Goal: Transaction & Acquisition: Purchase product/service

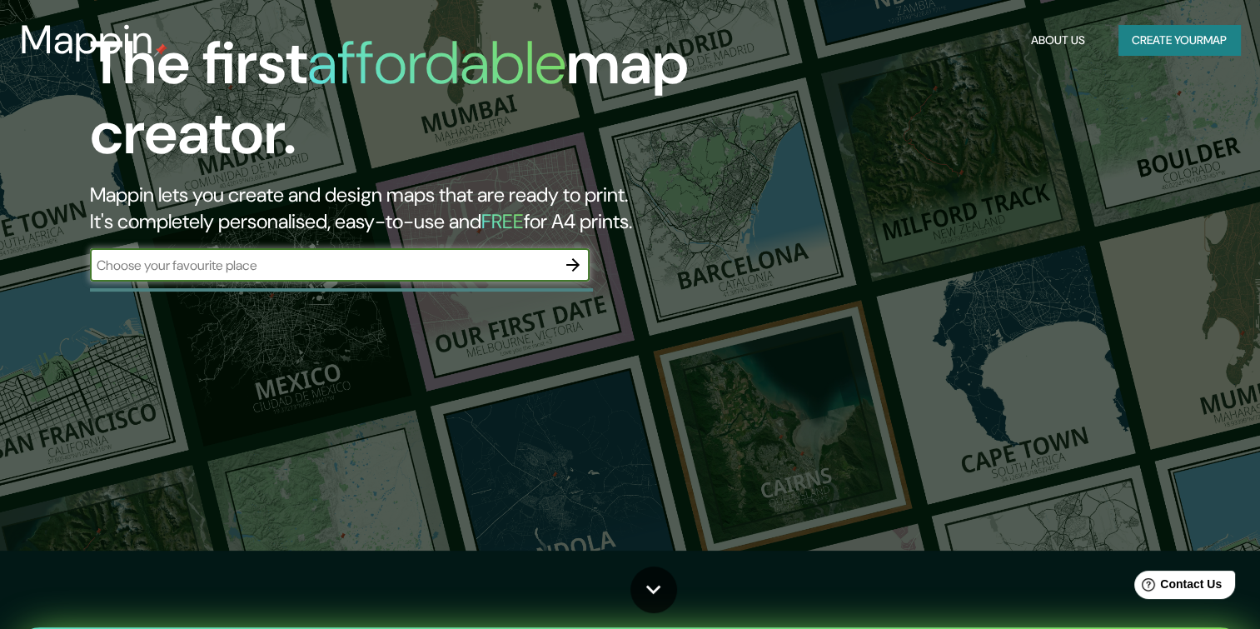
scroll to position [111, 0]
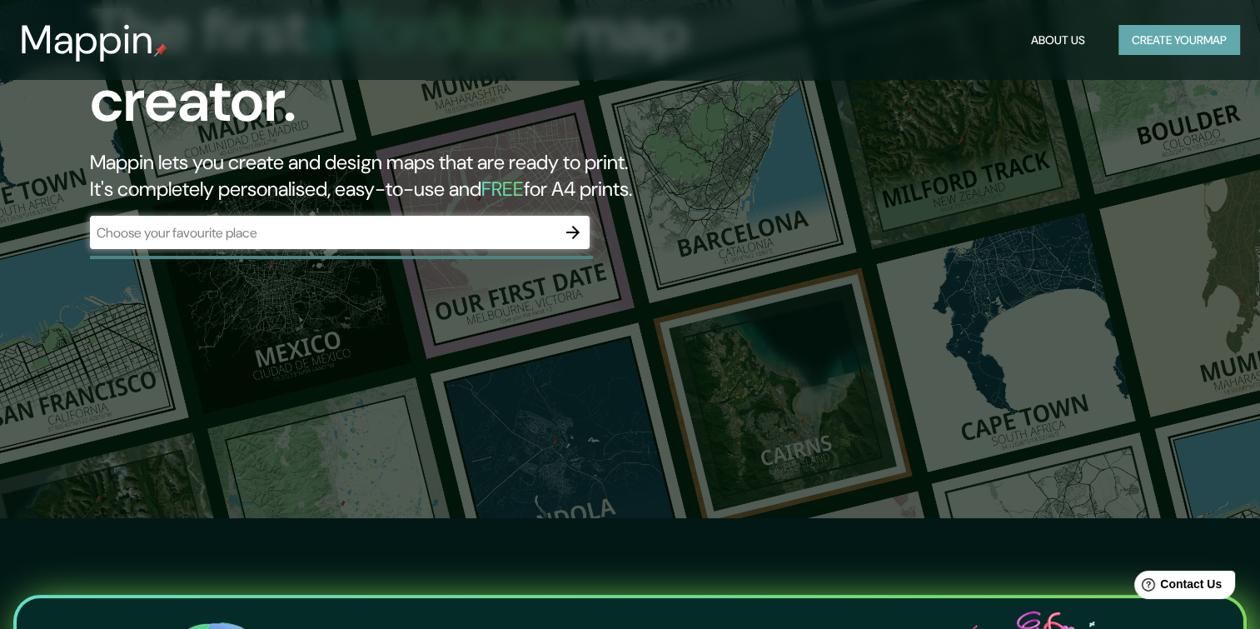
click at [1139, 30] on button "Create your map" at bounding box center [1180, 40] width 122 height 31
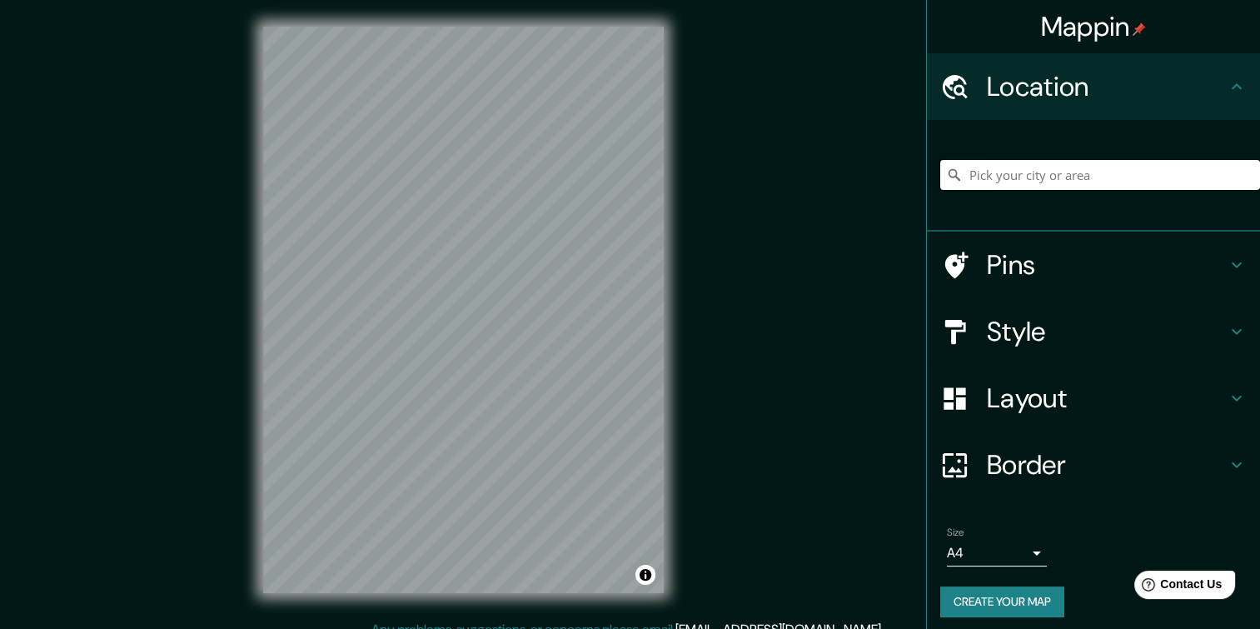
click at [1061, 182] on input "Pick your city or area" at bounding box center [1101, 175] width 320 height 30
paste input "[GEOGRAPHIC_DATA]"
click at [1082, 172] on input "S, [GEOGRAPHIC_DATA][US_STATE], [GEOGRAPHIC_DATA]" at bounding box center [1101, 175] width 320 height 30
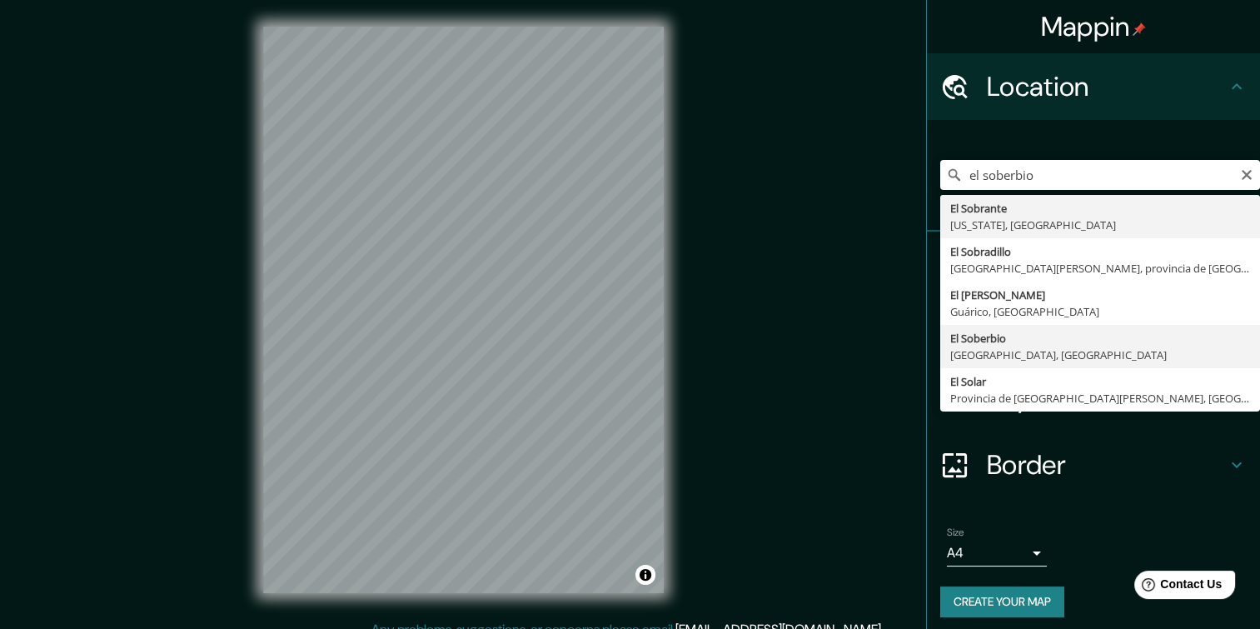
type input "El Soberbio, [GEOGRAPHIC_DATA], [GEOGRAPHIC_DATA]"
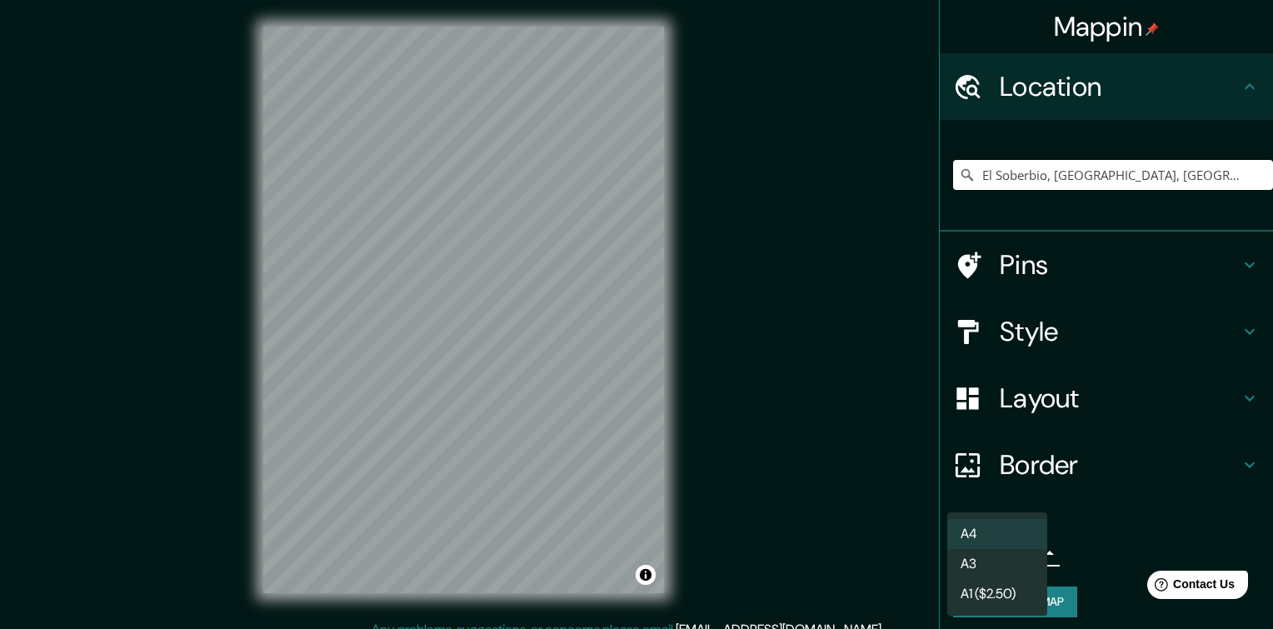
click at [1013, 557] on body "Mappin Location [GEOGRAPHIC_DATA], [GEOGRAPHIC_DATA], [GEOGRAPHIC_DATA] Pins St…" at bounding box center [636, 314] width 1273 height 629
click at [987, 562] on li "A3" at bounding box center [997, 564] width 100 height 30
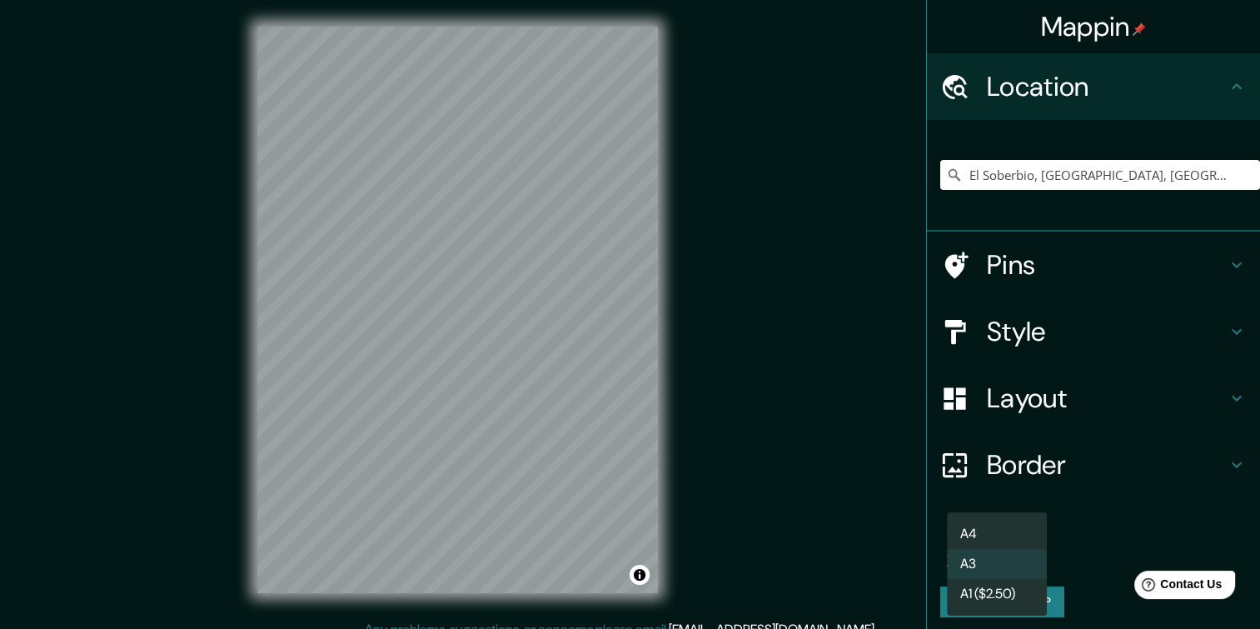
click at [1006, 556] on body "Mappin Location [GEOGRAPHIC_DATA], [GEOGRAPHIC_DATA], [GEOGRAPHIC_DATA] Pins St…" at bounding box center [630, 314] width 1260 height 629
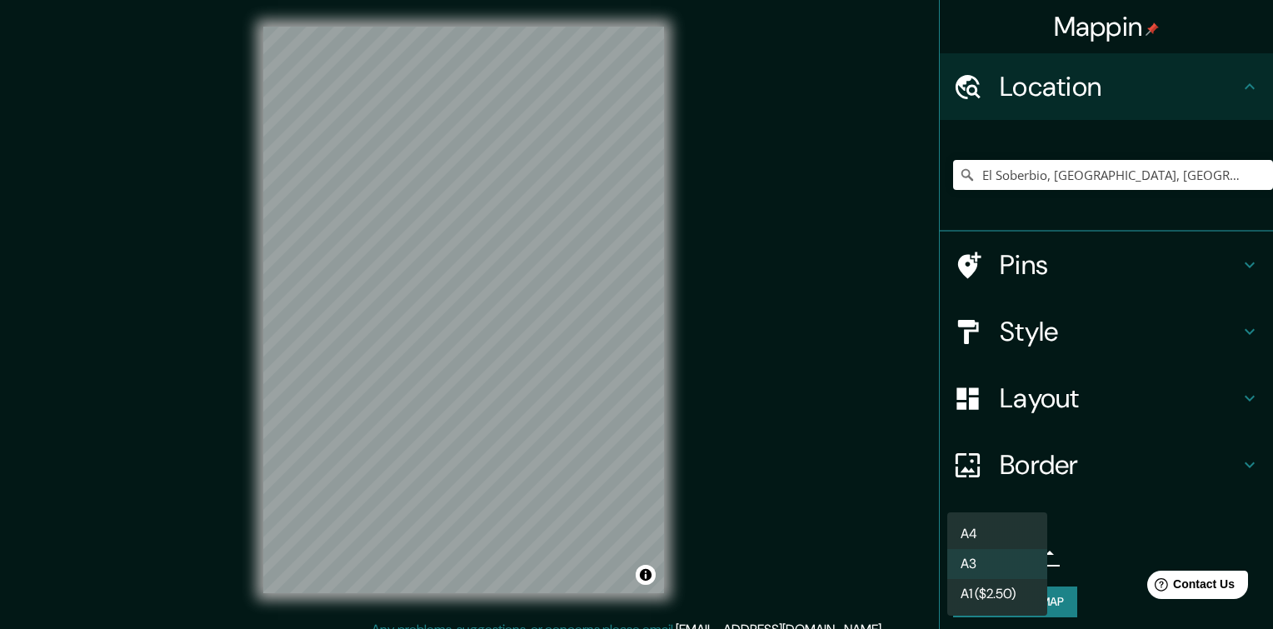
click at [1000, 543] on li "A4" at bounding box center [997, 534] width 100 height 30
type input "single"
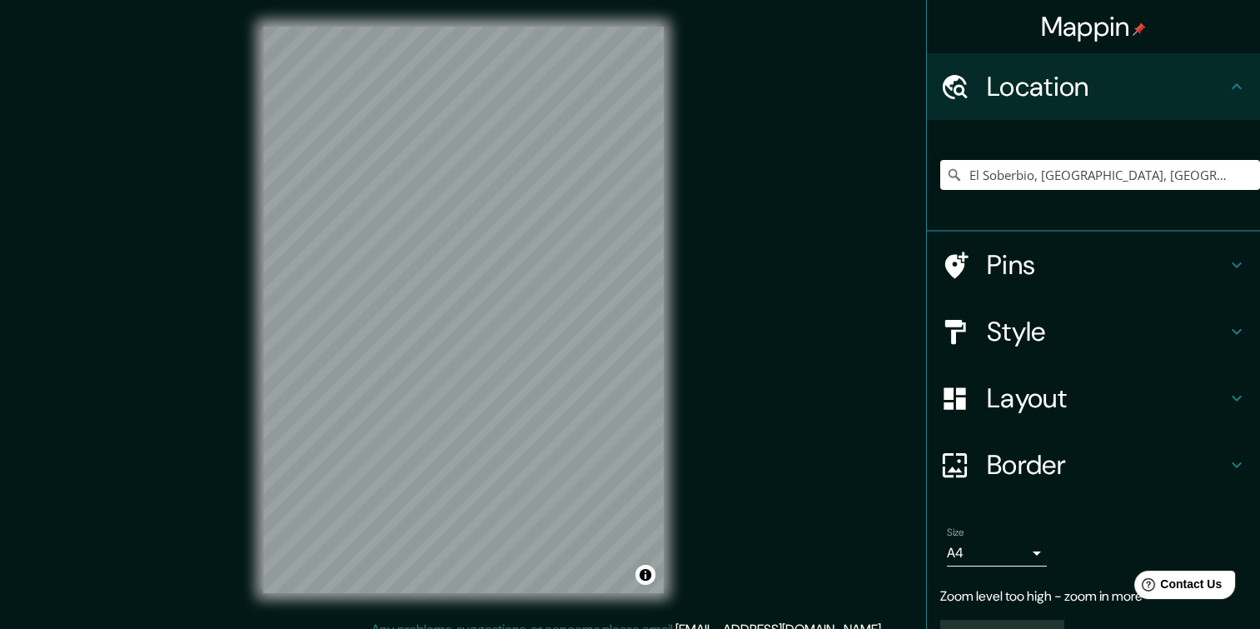
click at [1095, 313] on div "Style" at bounding box center [1093, 331] width 333 height 67
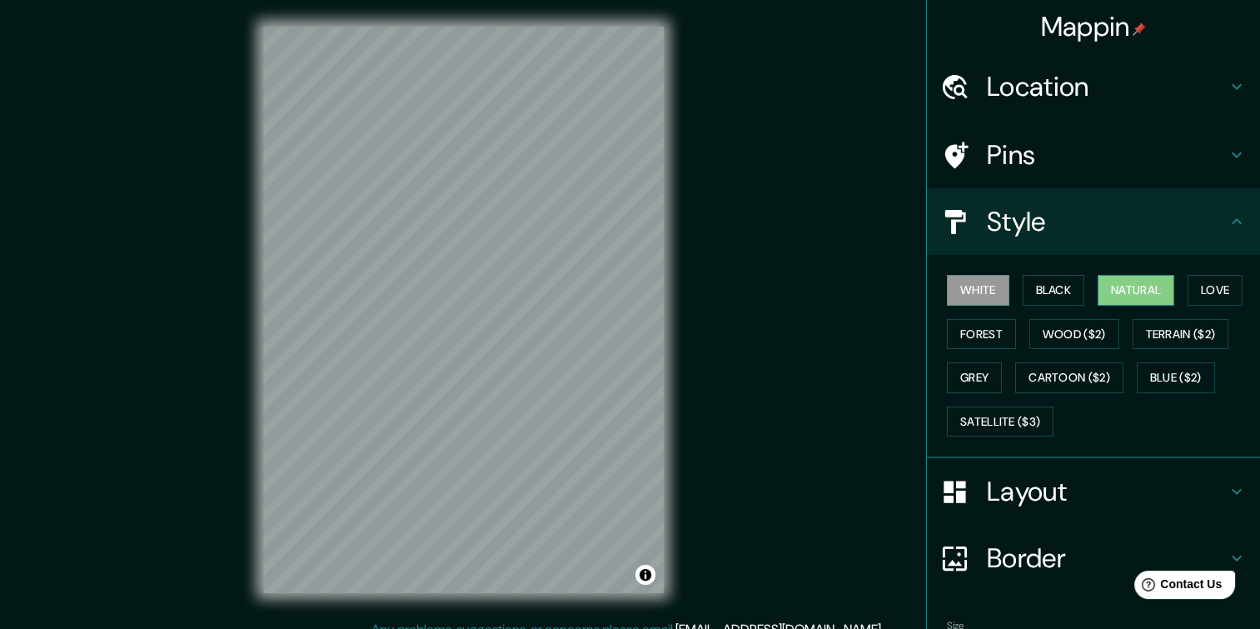
click at [1121, 296] on button "Natural" at bounding box center [1136, 290] width 77 height 31
click at [976, 331] on button "Forest" at bounding box center [981, 334] width 69 height 31
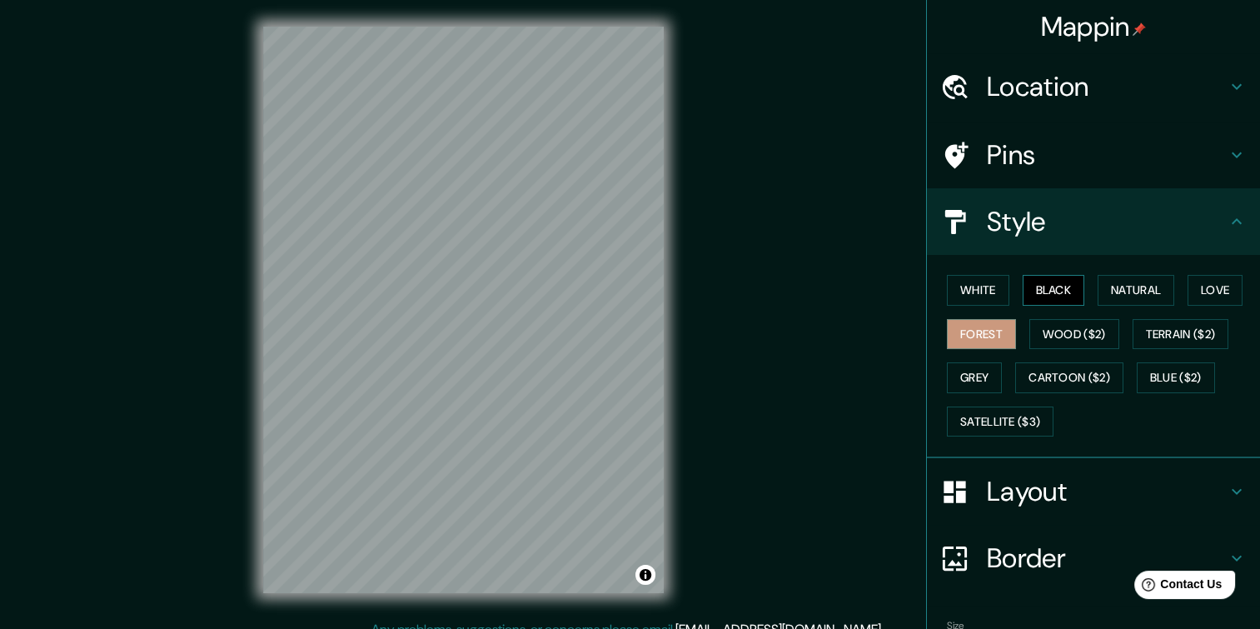
click at [1023, 283] on button "Black" at bounding box center [1054, 290] width 62 height 31
click at [970, 284] on button "White" at bounding box center [978, 290] width 62 height 31
click at [1102, 507] on div "Layout" at bounding box center [1093, 491] width 333 height 67
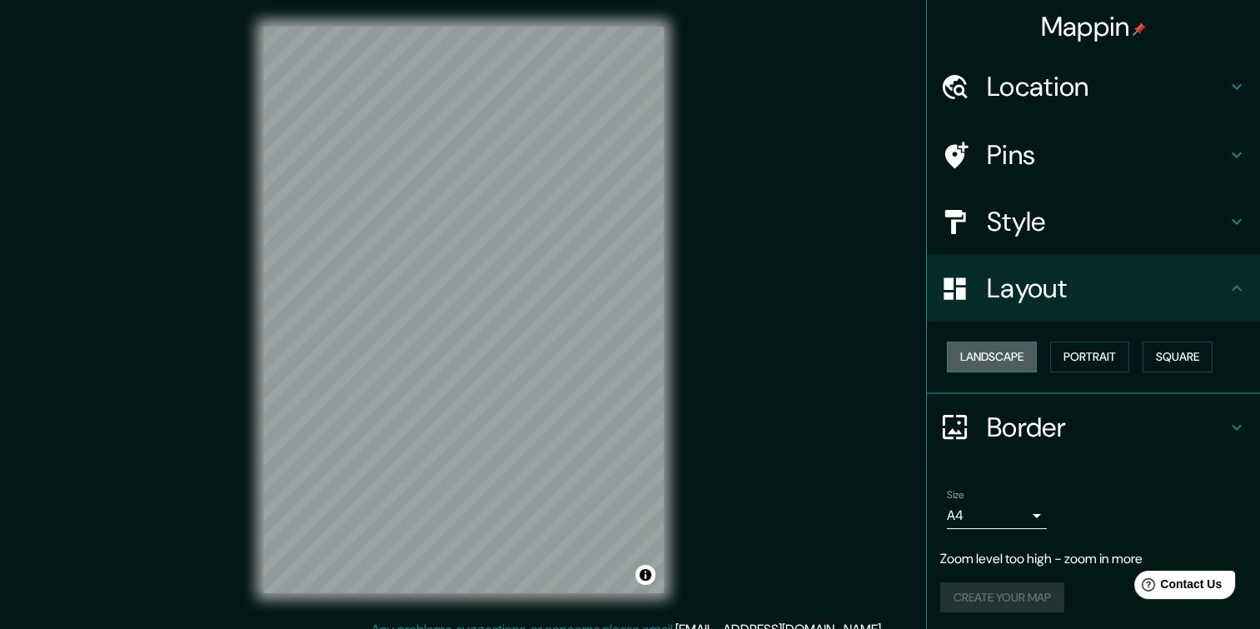
click at [1023, 357] on button "Landscape" at bounding box center [992, 357] width 90 height 31
